Goal: Information Seeking & Learning: Learn about a topic

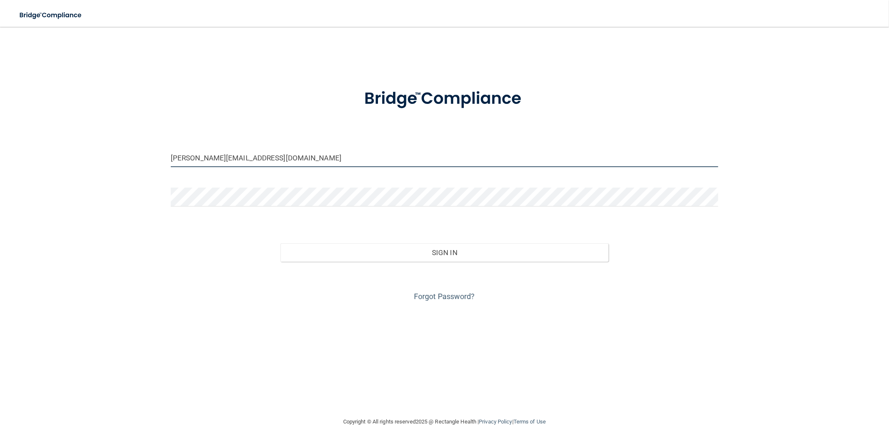
drag, startPoint x: 260, startPoint y: 155, endPoint x: 90, endPoint y: 156, distance: 170.3
click at [90, 156] on div "[PERSON_NAME][EMAIL_ADDRESS][DOMAIN_NAME] Invalid email/password. You don't hav…" at bounding box center [444, 221] width 855 height 373
click at [300, 156] on input "[PERSON_NAME][EMAIL_ADDRESS][DOMAIN_NAME]" at bounding box center [444, 157] width 547 height 19
drag, startPoint x: 292, startPoint y: 157, endPoint x: 154, endPoint y: 157, distance: 138.5
click at [154, 157] on div "[PERSON_NAME][EMAIL_ADDRESS][DOMAIN_NAME] Invalid email/password. You don't hav…" at bounding box center [444, 221] width 855 height 373
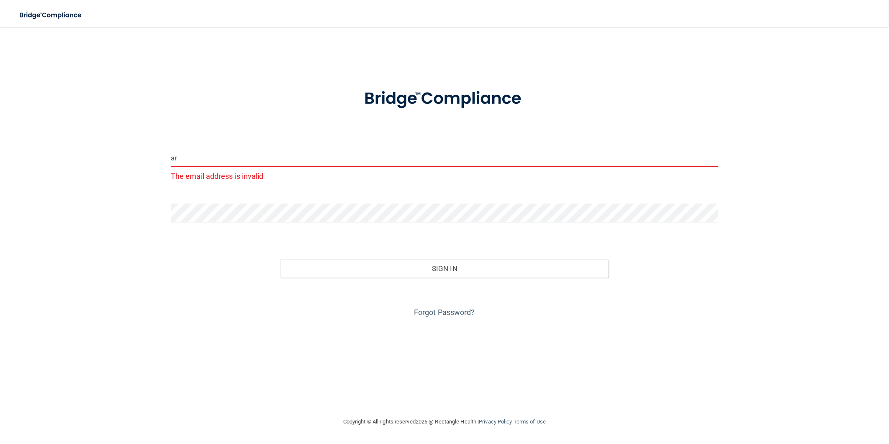
type input "a"
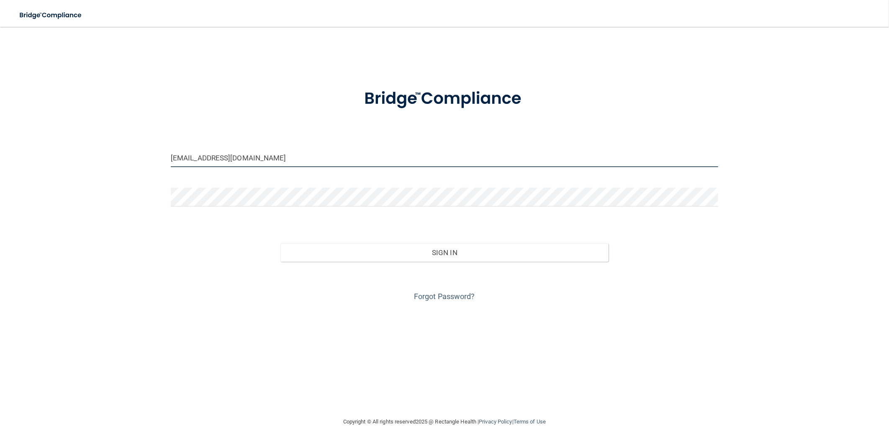
type input "[EMAIL_ADDRESS][DOMAIN_NAME]"
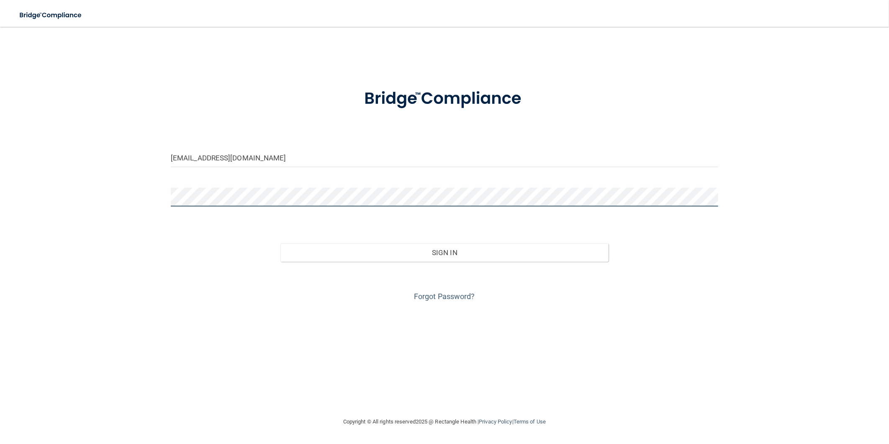
click at [280, 243] on button "Sign In" at bounding box center [444, 252] width 329 height 18
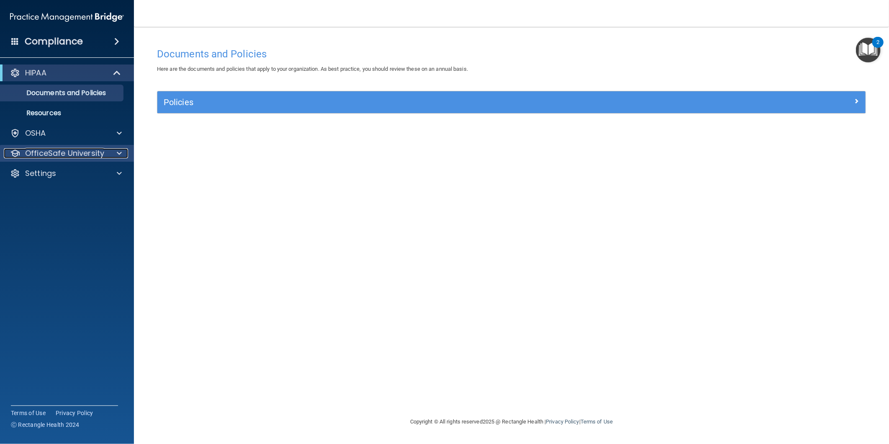
click at [60, 156] on p "OfficeSafe University" at bounding box center [64, 153] width 79 height 10
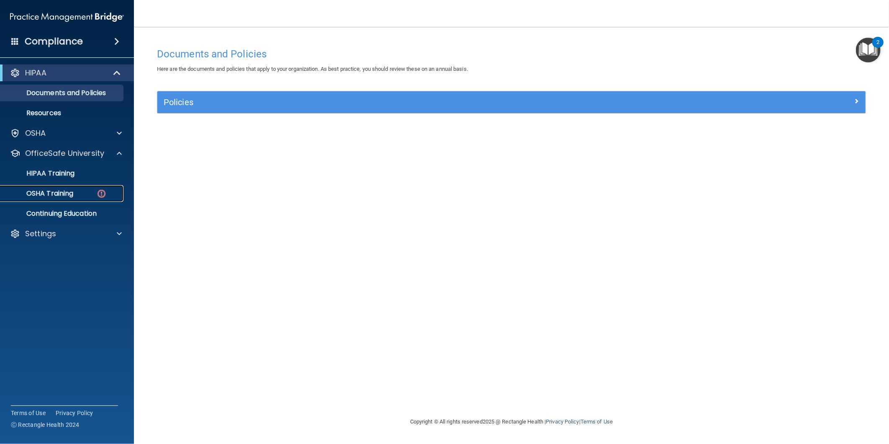
click at [68, 190] on p "OSHA Training" at bounding box center [39, 193] width 68 height 8
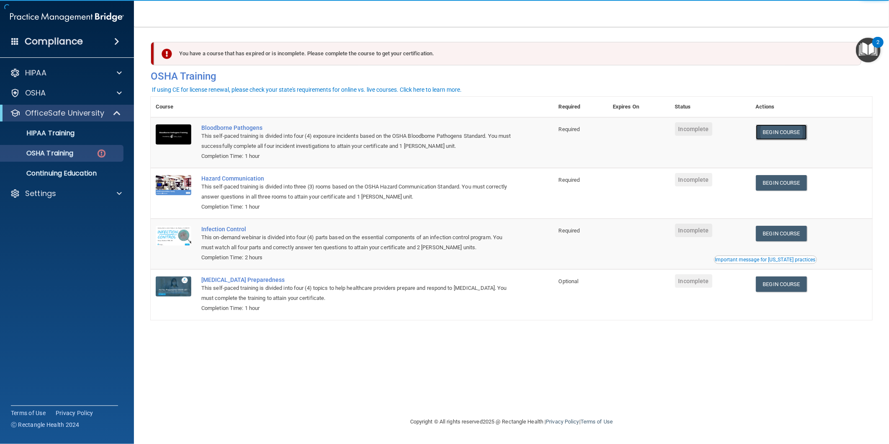
click at [790, 133] on link "Begin Course" at bounding box center [781, 131] width 51 height 15
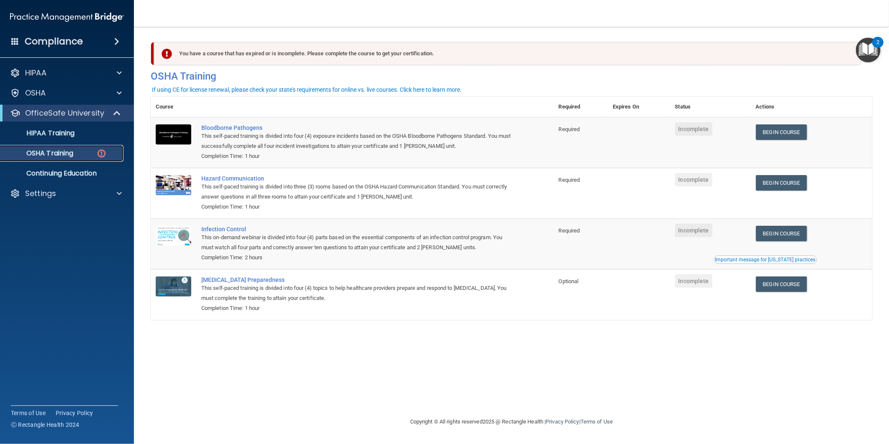
click at [56, 155] on p "OSHA Training" at bounding box center [39, 153] width 68 height 8
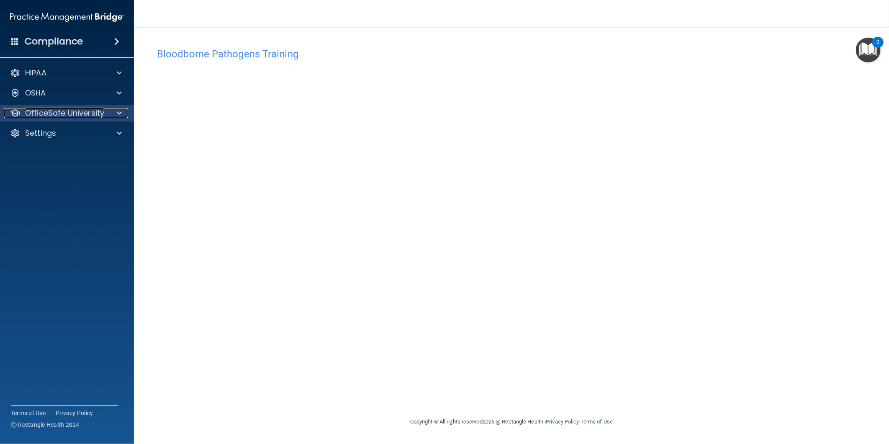
click at [30, 109] on p "OfficeSafe University" at bounding box center [64, 113] width 79 height 10
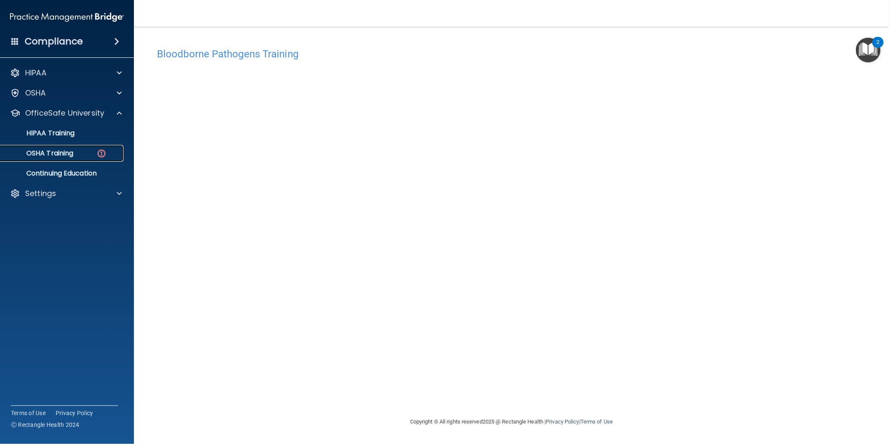
click at [54, 149] on p "OSHA Training" at bounding box center [39, 153] width 68 height 8
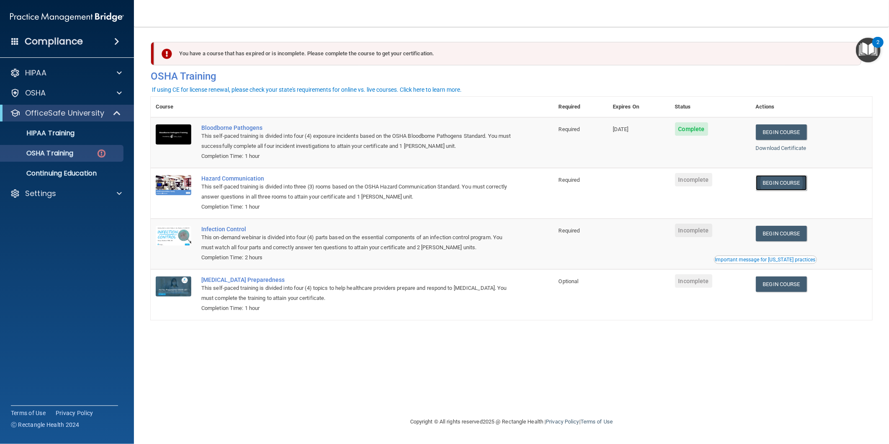
click at [792, 183] on link "Begin Course" at bounding box center [781, 182] width 51 height 15
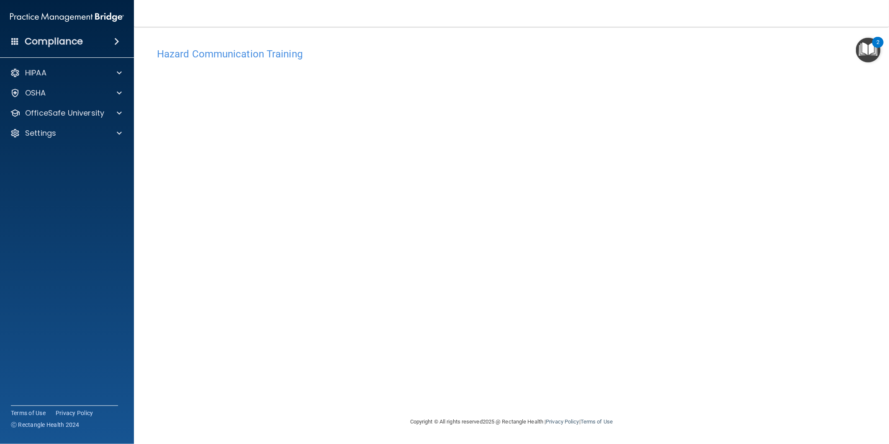
click at [650, 128] on div "Hazard Communication Training This course doesn’t expire until . Are you sure y…" at bounding box center [511, 230] width 721 height 373
click at [696, 220] on div "Hazard Communication Training This course doesn’t expire until . Are you sure y…" at bounding box center [511, 230] width 721 height 373
click at [712, 398] on div "Hazard Communication Training This course doesn’t expire until . Are you sure y…" at bounding box center [511, 230] width 721 height 373
click at [53, 113] on p "OfficeSafe University" at bounding box center [64, 113] width 79 height 10
click at [51, 157] on p "OSHA Training" at bounding box center [39, 153] width 68 height 8
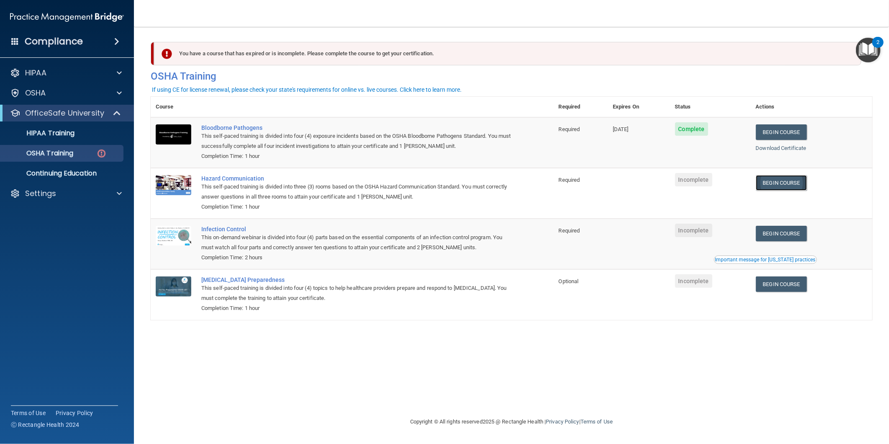
click at [796, 183] on link "Begin Course" at bounding box center [781, 182] width 51 height 15
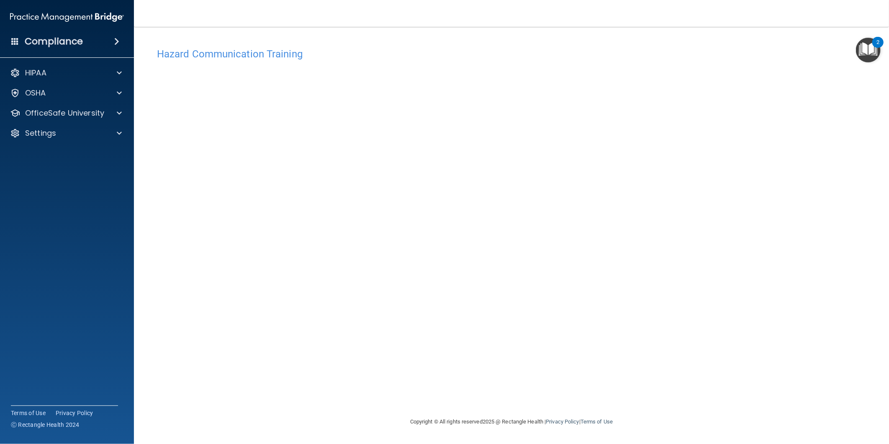
drag, startPoint x: 722, startPoint y: 354, endPoint x: 647, endPoint y: 346, distance: 75.8
click at [722, 354] on div "Hazard Communication Training This course doesn’t expire until . Are you sure y…" at bounding box center [511, 230] width 721 height 373
click at [60, 110] on p "OfficeSafe University" at bounding box center [64, 113] width 79 height 10
click at [62, 149] on p "OSHA Training" at bounding box center [39, 153] width 68 height 8
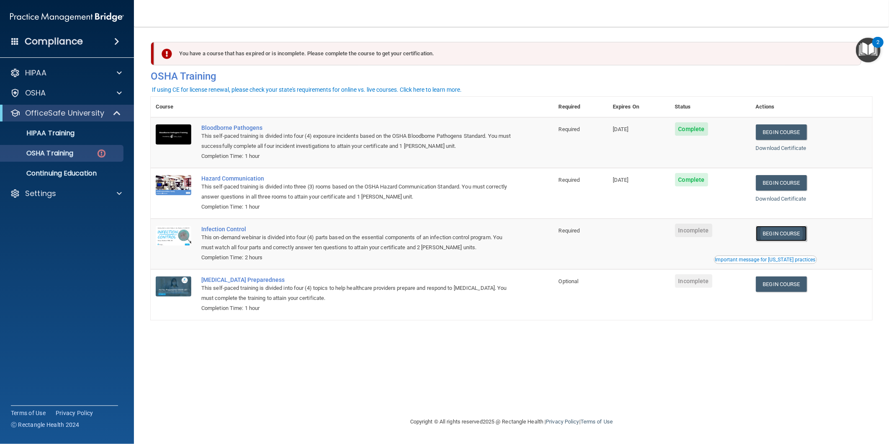
click at [776, 235] on link "Begin Course" at bounding box center [781, 233] width 51 height 15
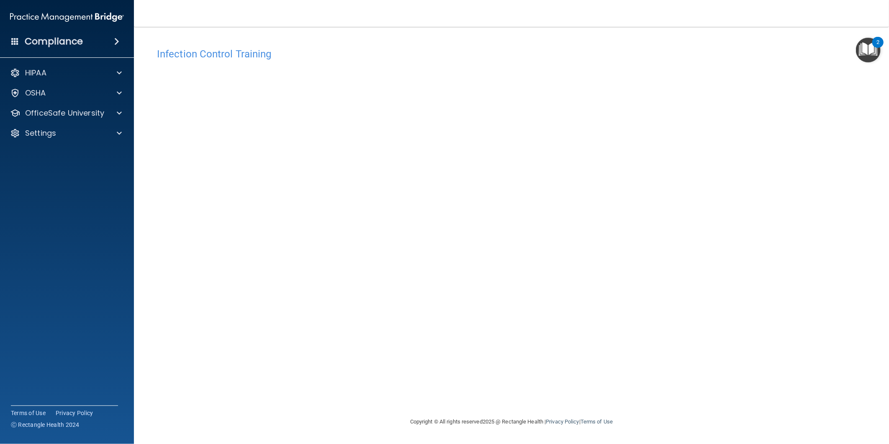
click at [670, 170] on div "Infection Control Training This course doesn’t expire until . Are you sure you …" at bounding box center [511, 230] width 721 height 373
